Goal: Task Accomplishment & Management: Use online tool/utility

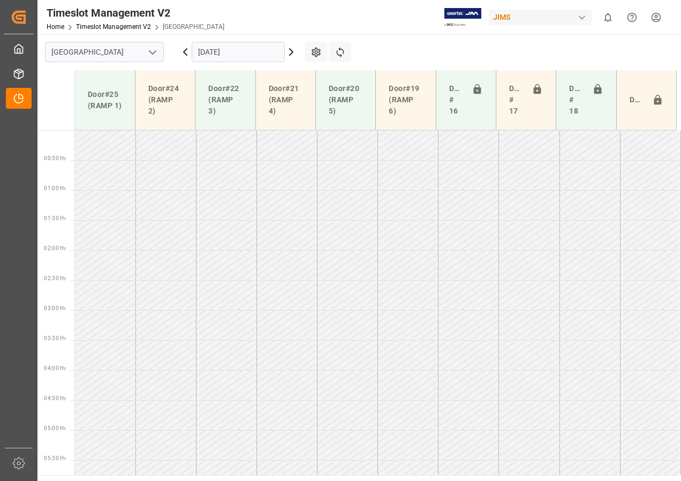
scroll to position [335, 0]
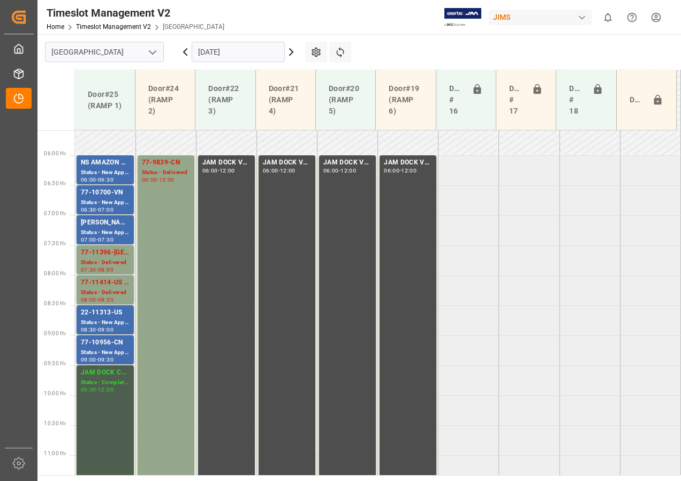
click at [207, 49] on input "[DATE]" at bounding box center [238, 52] width 93 height 20
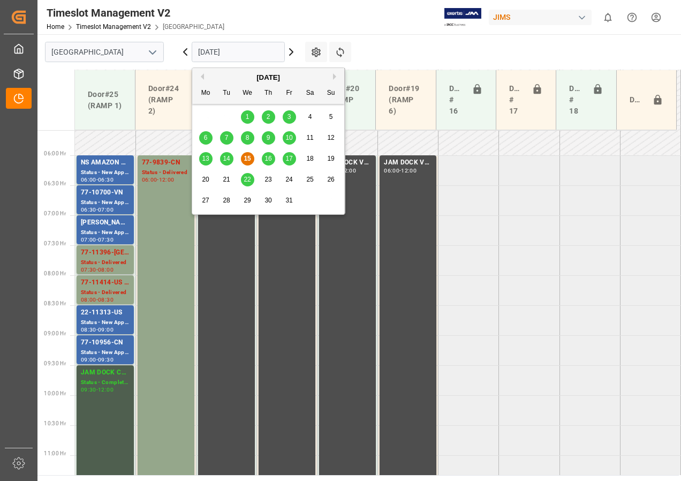
click at [266, 157] on span "16" at bounding box center [268, 158] width 7 height 7
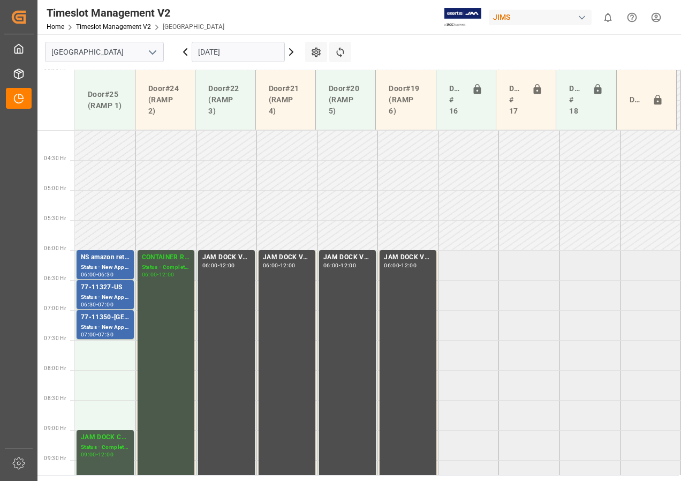
scroll to position [228, 0]
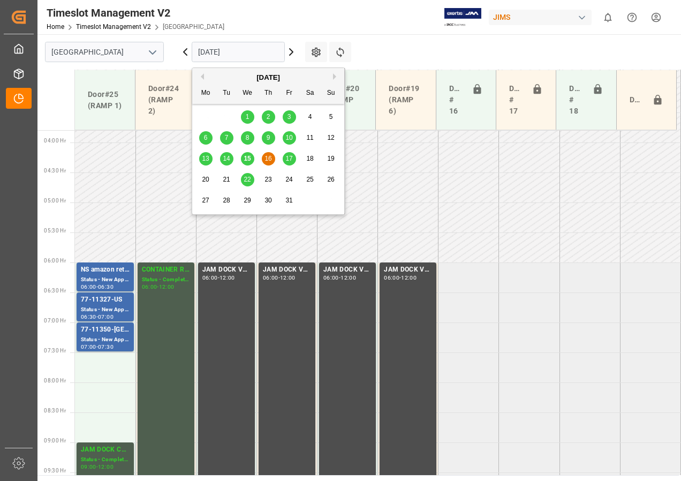
click at [213, 53] on input "[DATE]" at bounding box center [238, 52] width 93 height 20
click at [289, 156] on span "17" at bounding box center [288, 158] width 7 height 7
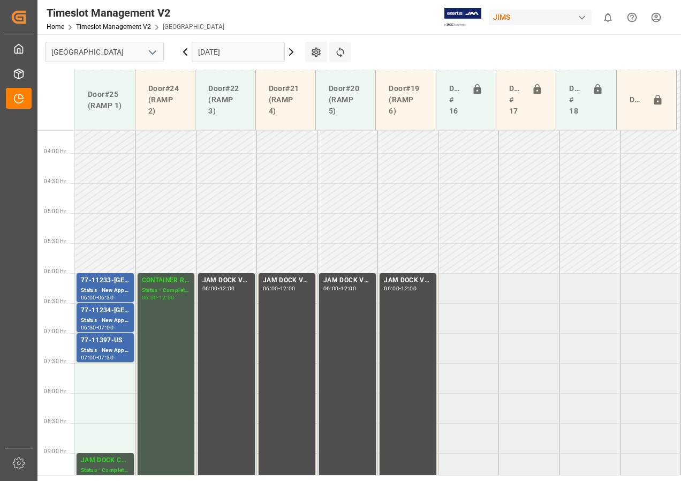
scroll to position [236, 0]
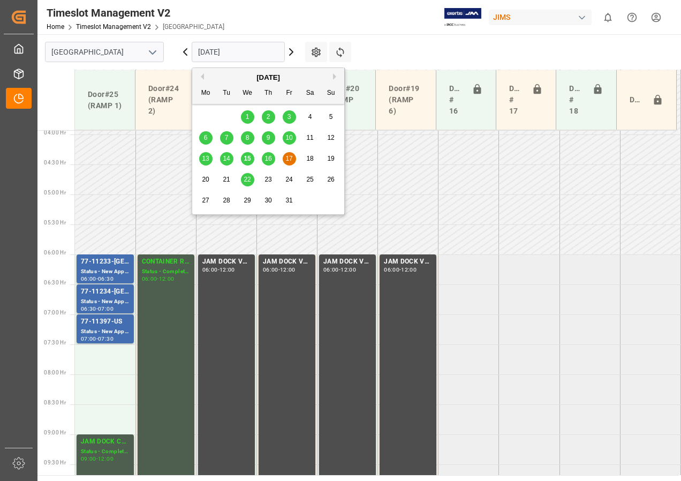
click at [208, 53] on input "[DATE]" at bounding box center [238, 52] width 93 height 20
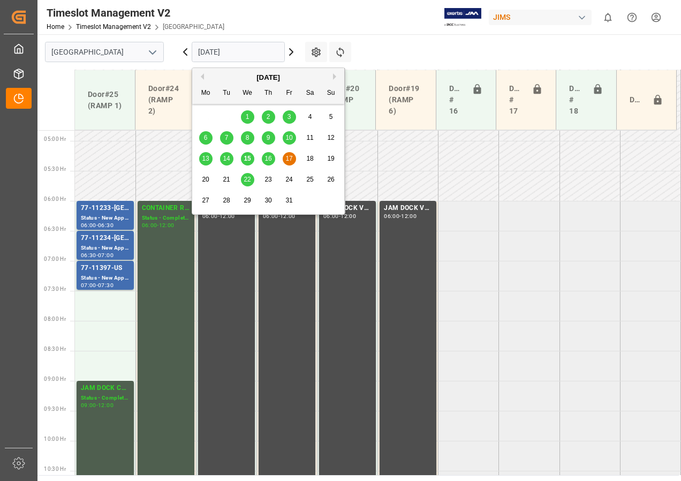
click at [465, 179] on td at bounding box center [469, 186] width 61 height 30
click at [213, 55] on input "[DATE]" at bounding box center [238, 52] width 93 height 20
click at [270, 157] on span "16" at bounding box center [268, 158] width 7 height 7
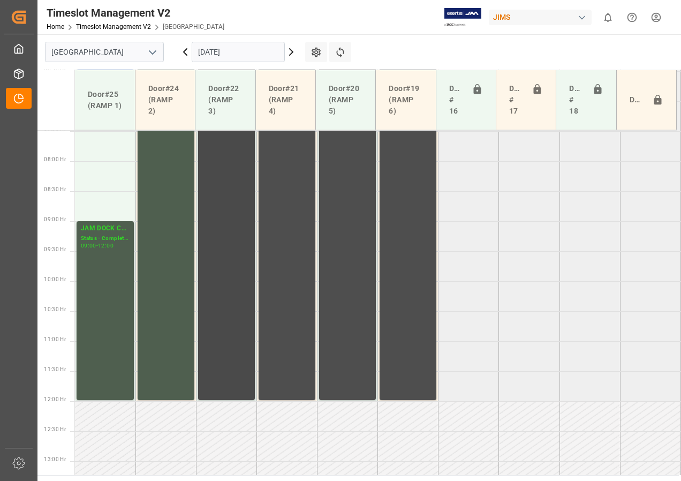
scroll to position [341, 0]
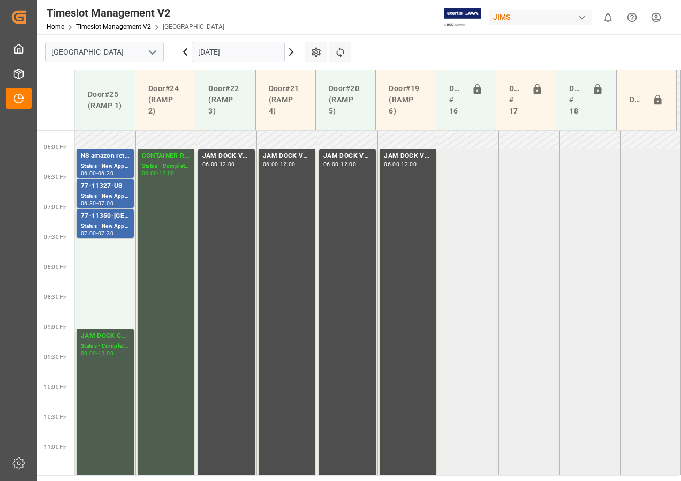
click at [207, 53] on input "[DATE]" at bounding box center [238, 52] width 93 height 20
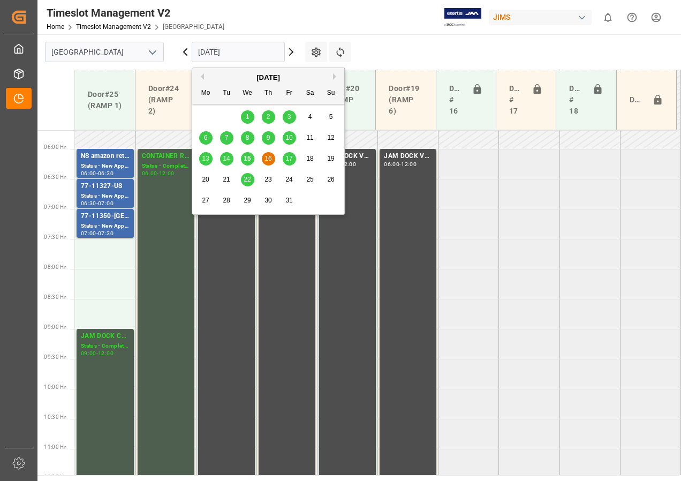
click at [245, 155] on span "15" at bounding box center [247, 158] width 7 height 7
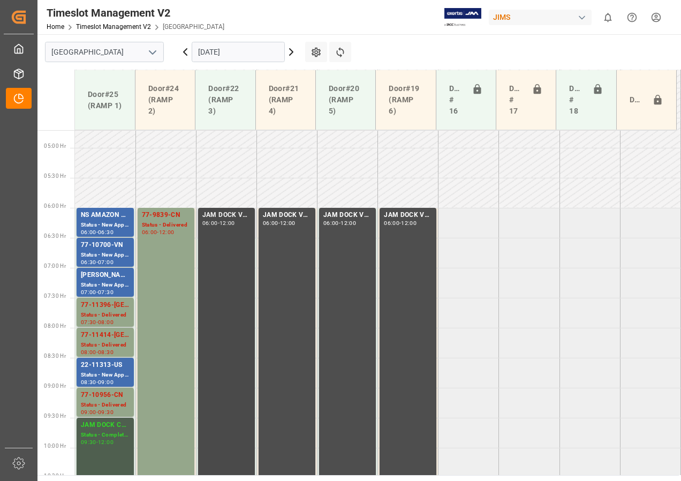
scroll to position [336, 0]
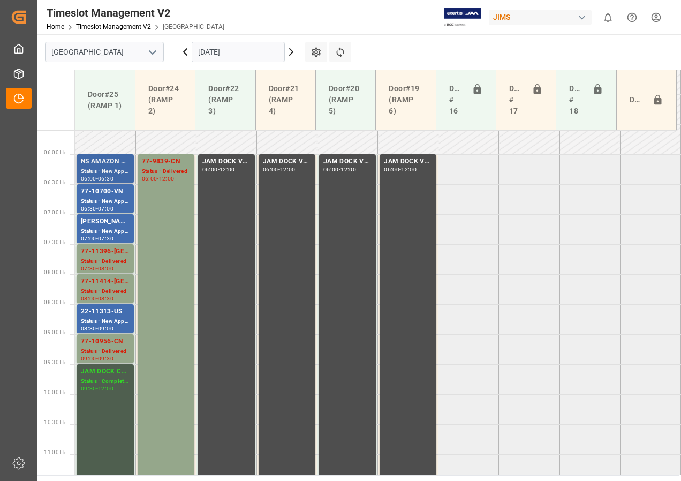
click at [115, 173] on div "Status - New Appointment" at bounding box center [105, 171] width 49 height 9
click at [109, 195] on div "77-10700-VN" at bounding box center [105, 191] width 49 height 11
click at [96, 320] on div "Status - New Appointment" at bounding box center [105, 321] width 49 height 9
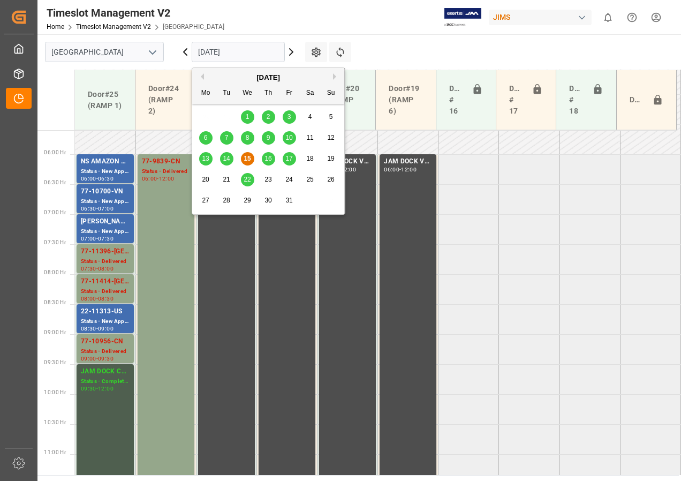
click at [206, 51] on input "[DATE]" at bounding box center [238, 52] width 93 height 20
click at [267, 157] on span "16" at bounding box center [268, 158] width 7 height 7
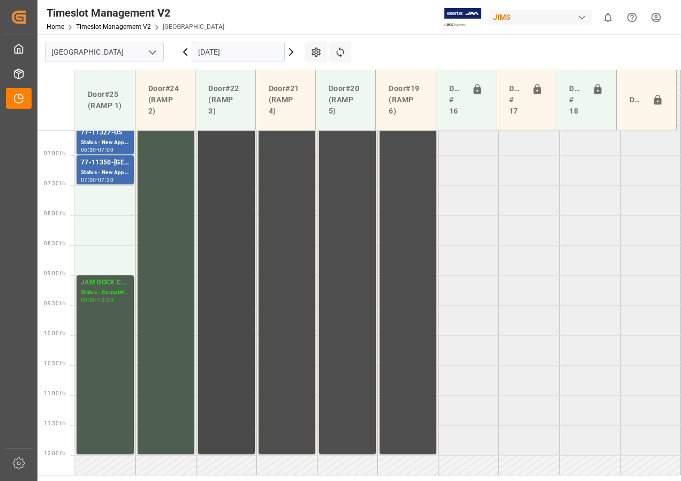
scroll to position [341, 0]
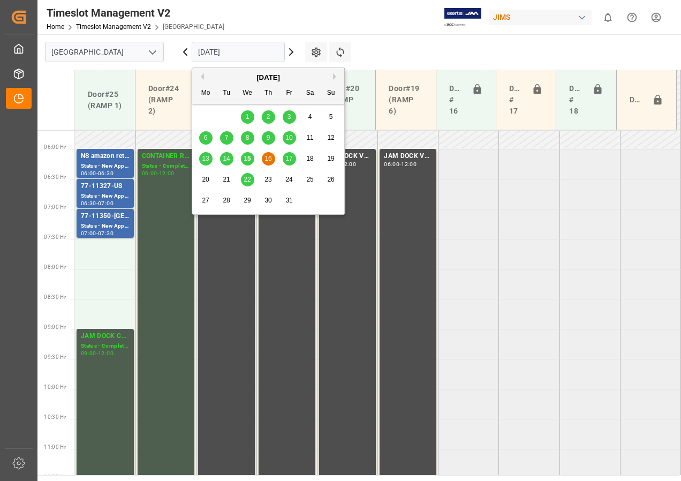
click at [218, 56] on input "[DATE]" at bounding box center [238, 52] width 93 height 20
click at [291, 155] on span "17" at bounding box center [288, 158] width 7 height 7
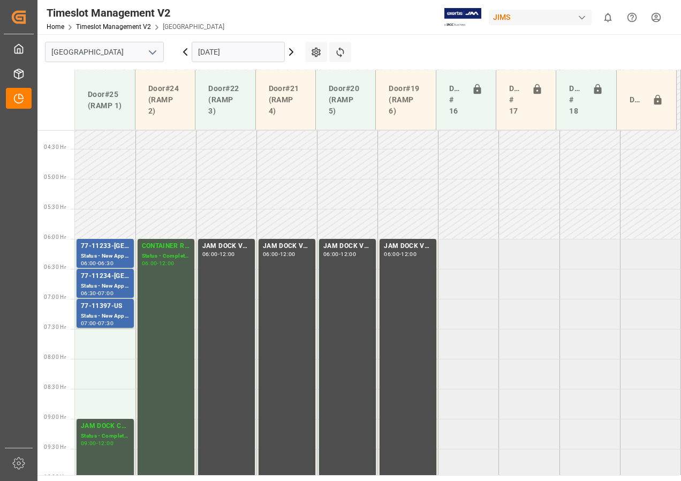
scroll to position [255, 0]
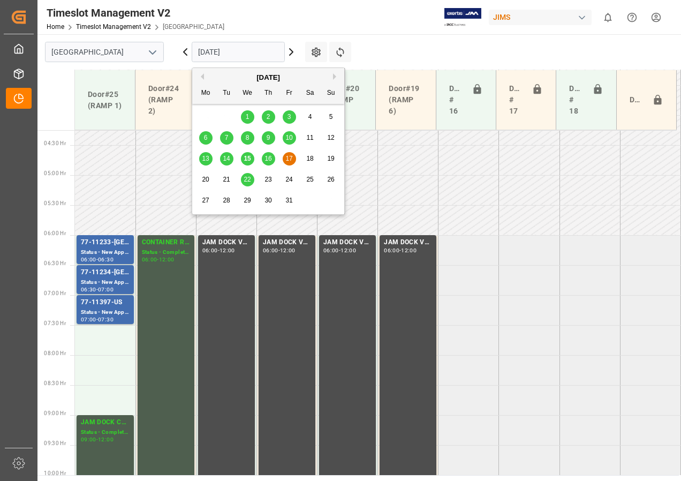
click at [227, 57] on input "[DATE]" at bounding box center [238, 52] width 93 height 20
click at [250, 158] on span "15" at bounding box center [247, 158] width 7 height 7
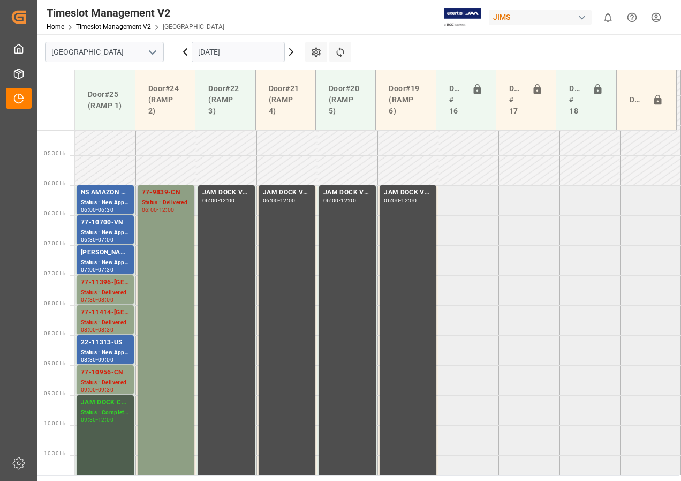
scroll to position [288, 0]
